Goal: Information Seeking & Learning: Understand process/instructions

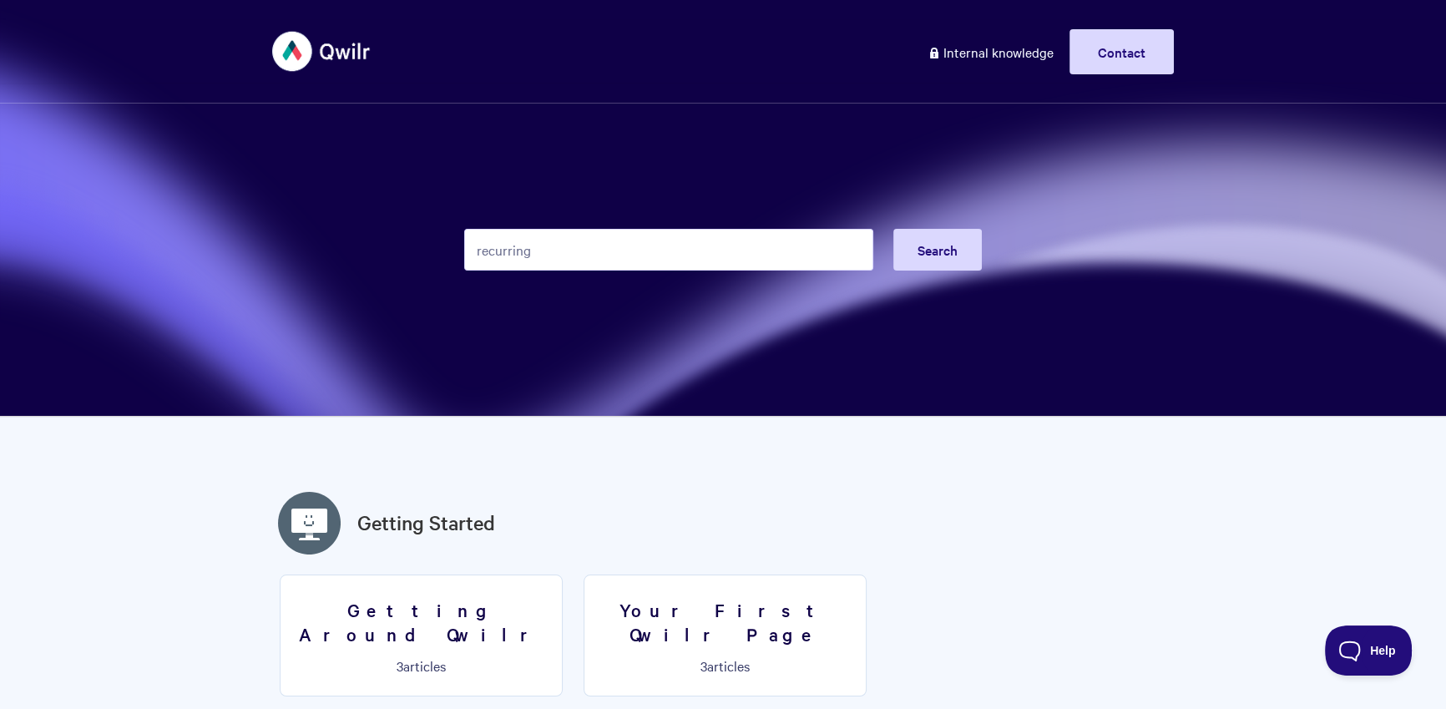
type input "recurring"
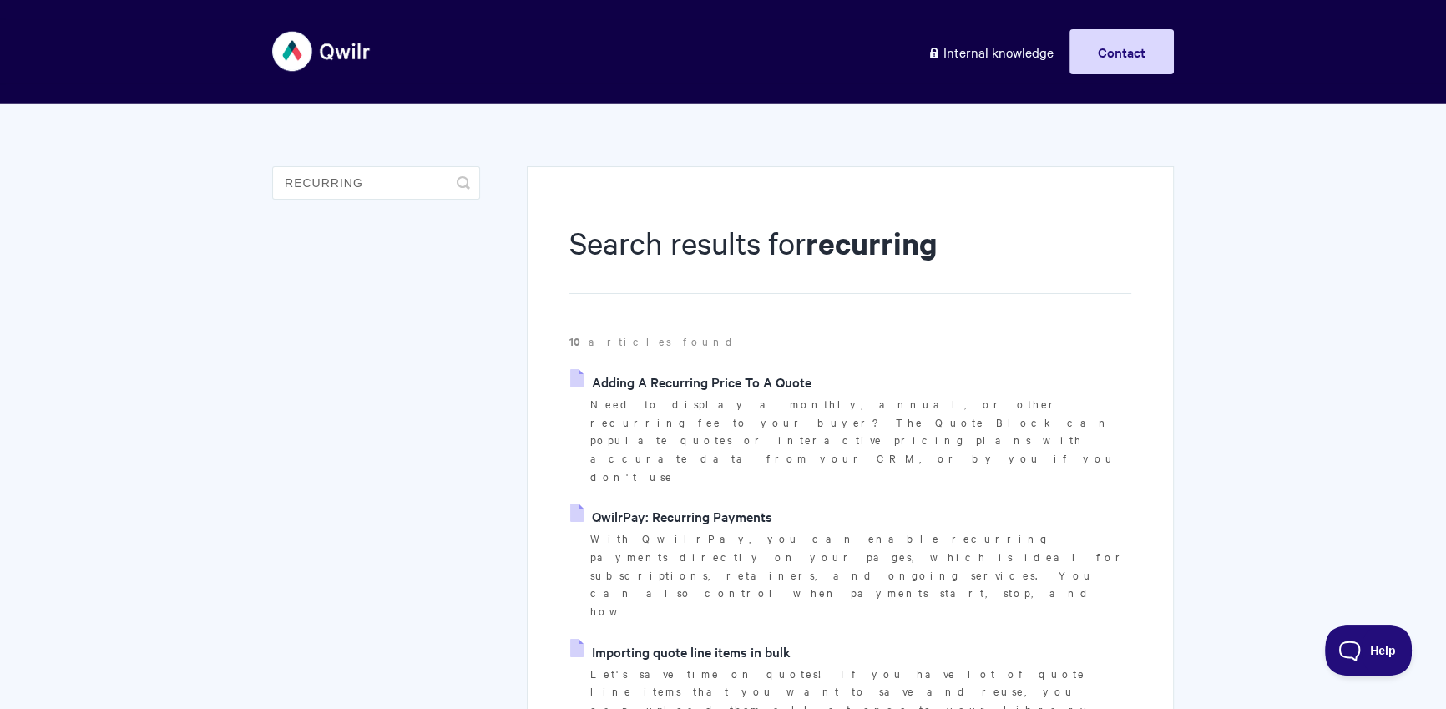
click at [762, 399] on p "Need to display a monthly, annual, or other recurring fee to your buyer? The Qu…" at bounding box center [860, 440] width 541 height 91
click at [750, 503] on link "QwilrPay: Recurring Payments" at bounding box center [671, 515] width 202 height 25
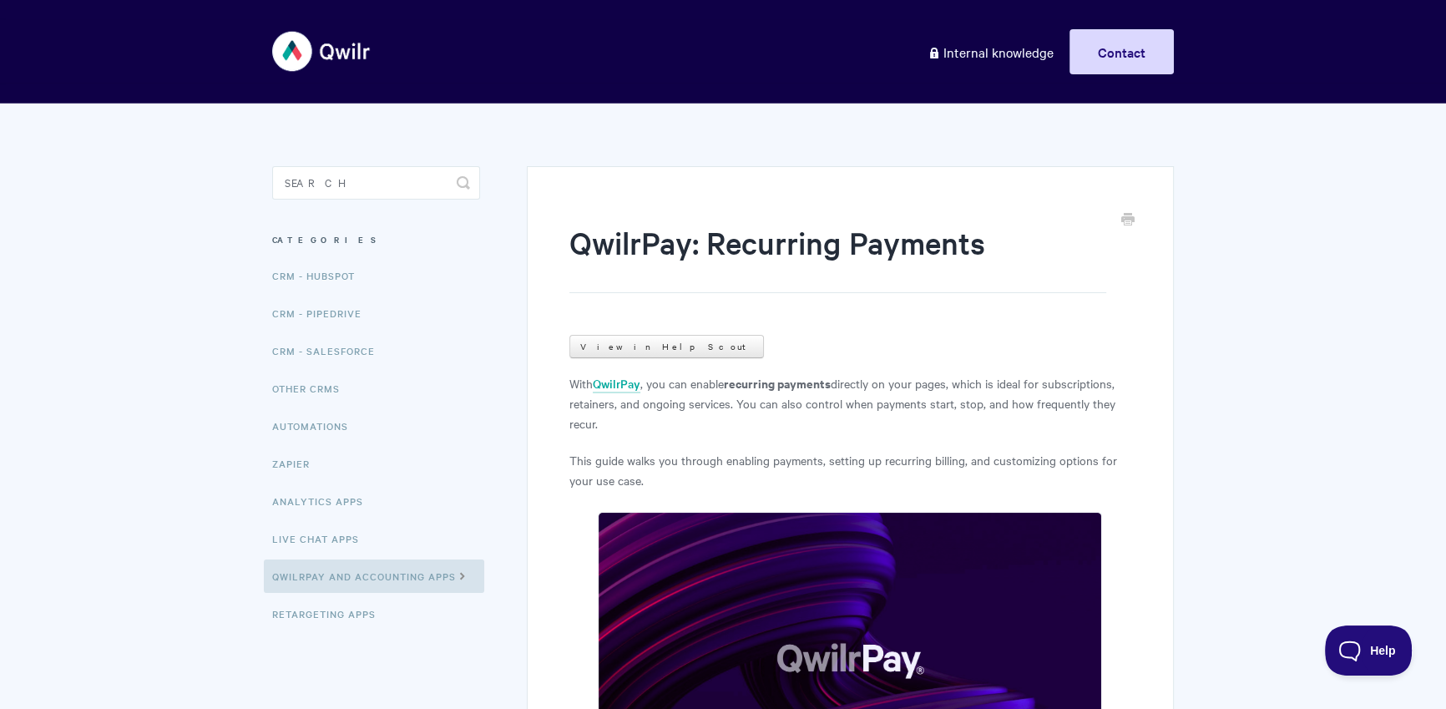
scroll to position [5639, 0]
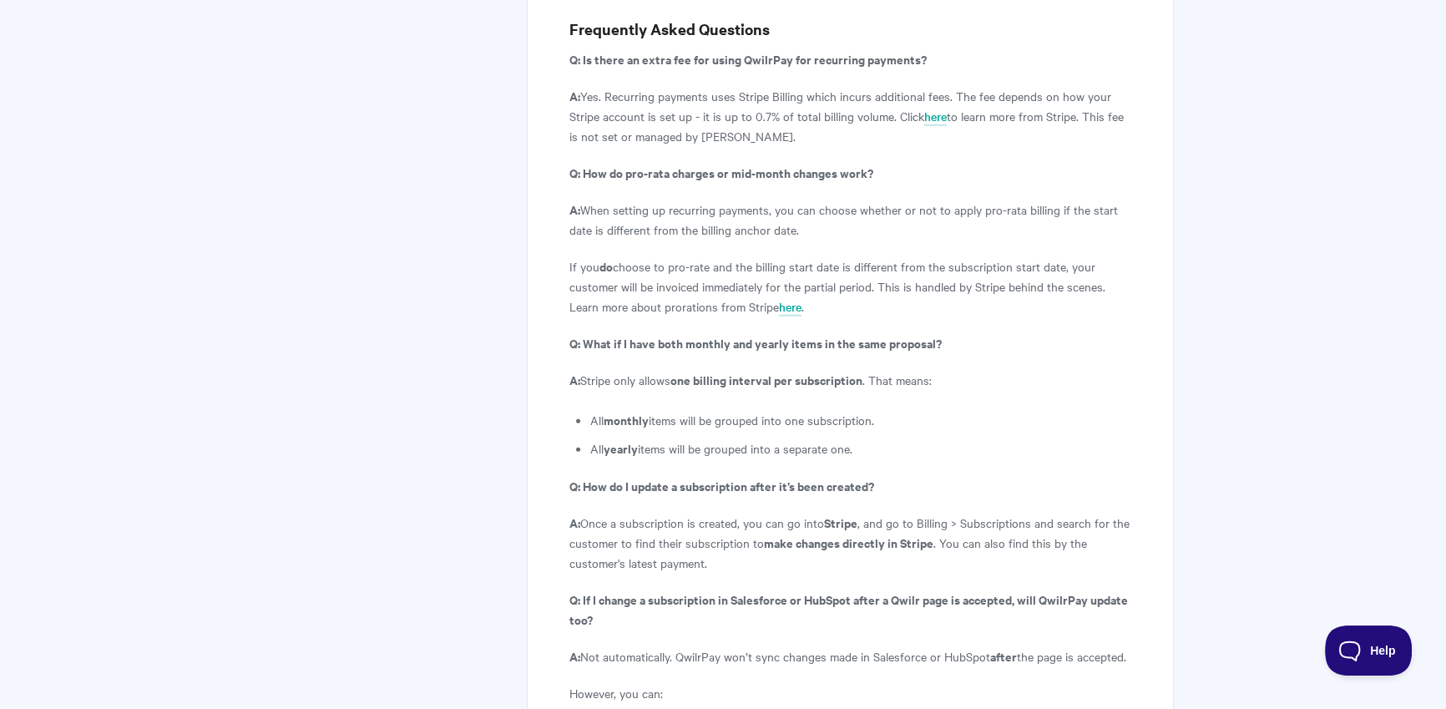
drag, startPoint x: 588, startPoint y: 276, endPoint x: 868, endPoint y: 377, distance: 297.3
click at [868, 438] on li "All yearly items will be grouped into a separate one." at bounding box center [860, 448] width 541 height 20
drag, startPoint x: 839, startPoint y: 382, endPoint x: 545, endPoint y: 263, distance: 317.1
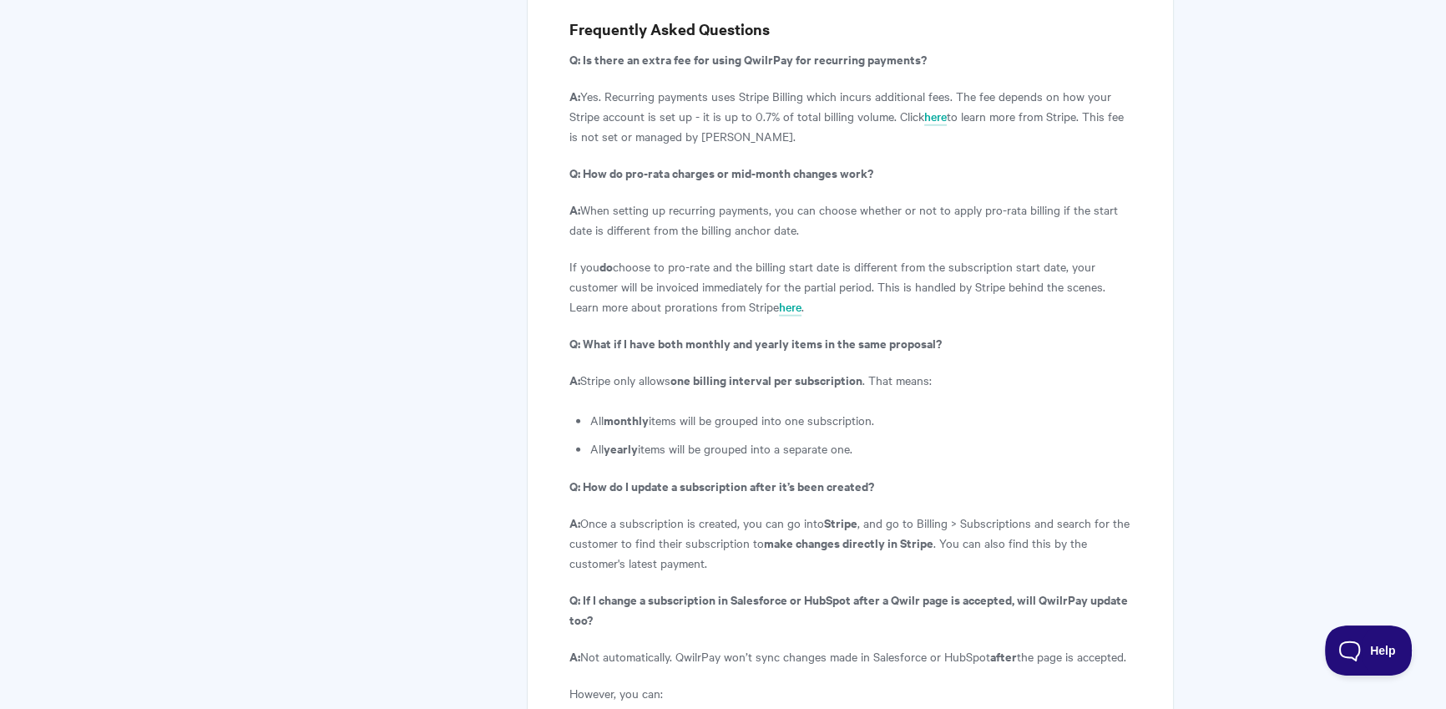
copy article "Q: What if I have both monthly and yearly items in the same proposal? A: Stripe…"
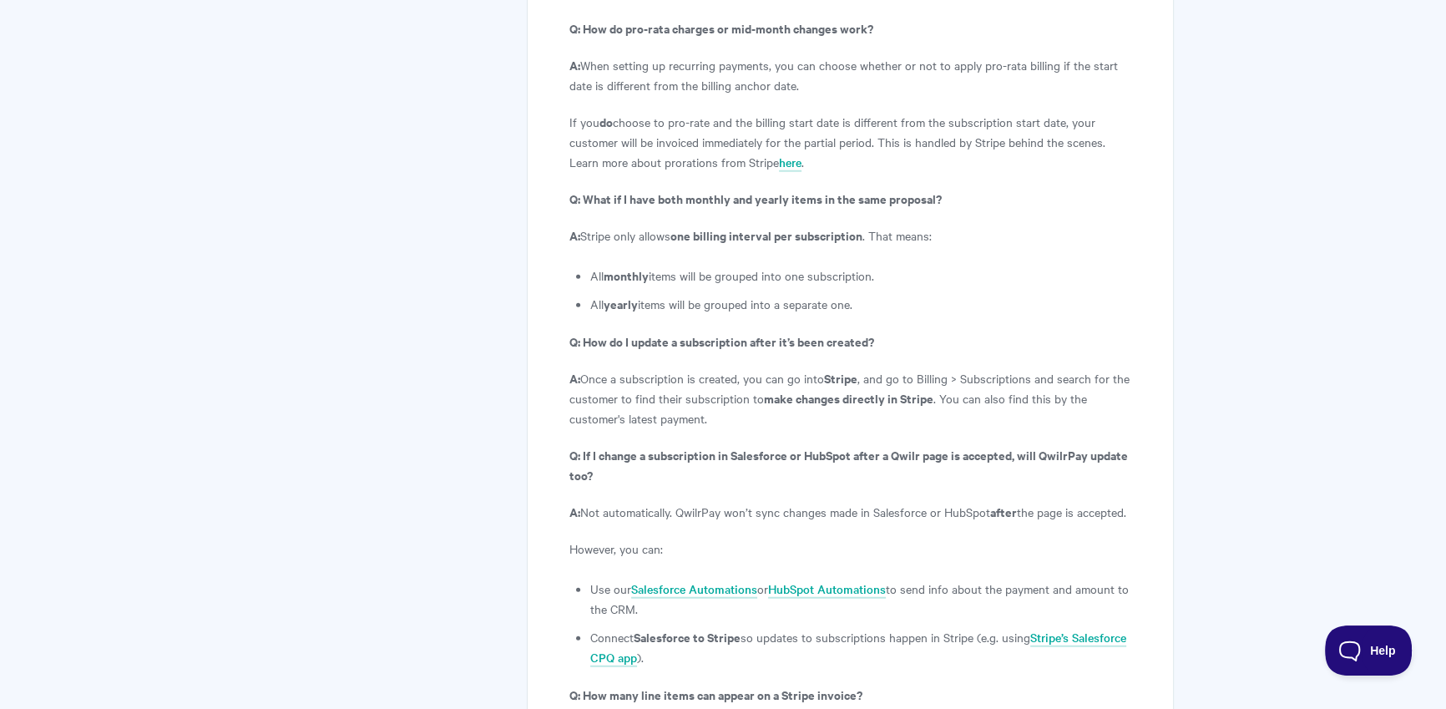
scroll to position [6026, 0]
